Goal: Find specific page/section: Find specific page/section

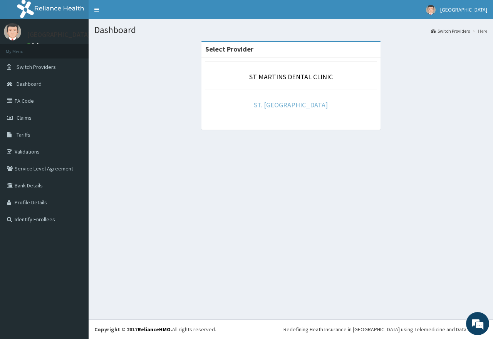
click at [293, 105] on link "ST. [GEOGRAPHIC_DATA]" at bounding box center [291, 105] width 74 height 9
click at [316, 103] on link "ST. [GEOGRAPHIC_DATA]" at bounding box center [291, 105] width 74 height 9
